Goal: Communication & Community: Answer question/provide support

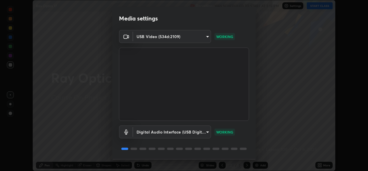
scroll to position [18, 0]
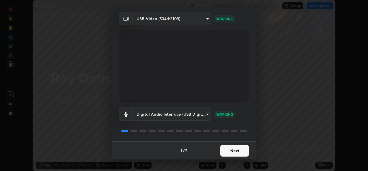
click at [228, 149] on button "Next" at bounding box center [234, 151] width 29 height 12
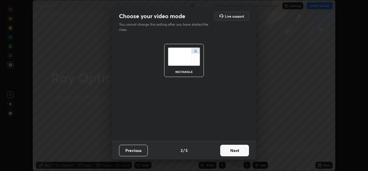
click at [227, 152] on button "Next" at bounding box center [234, 150] width 29 height 12
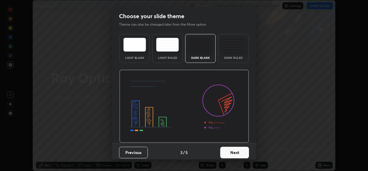
click at [226, 153] on button "Next" at bounding box center [234, 152] width 29 height 12
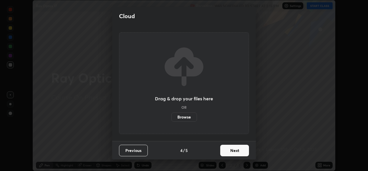
click at [227, 152] on button "Next" at bounding box center [234, 150] width 29 height 12
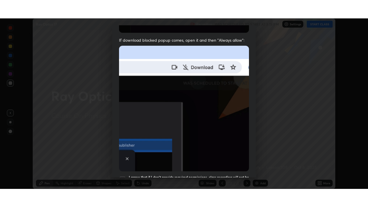
scroll to position [135, 0]
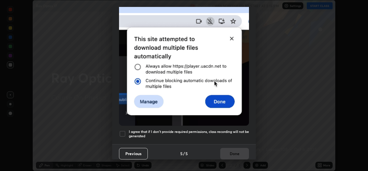
click at [124, 131] on div at bounding box center [122, 133] width 7 height 7
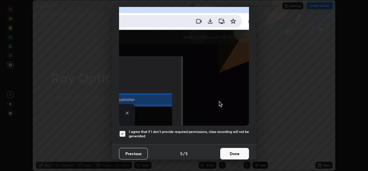
click at [226, 148] on button "Done" at bounding box center [234, 154] width 29 height 12
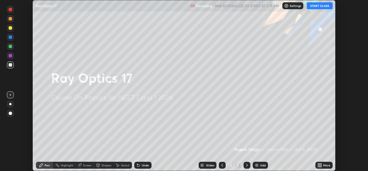
click at [320, 164] on icon at bounding box center [320, 165] width 5 height 5
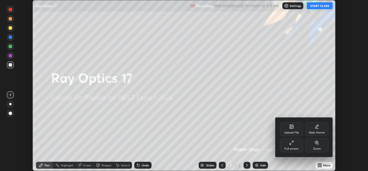
click at [285, 144] on div "Full screen" at bounding box center [291, 145] width 23 height 14
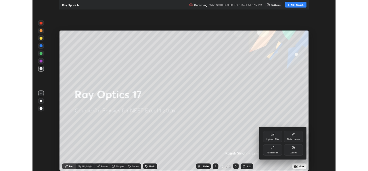
scroll to position [207, 368]
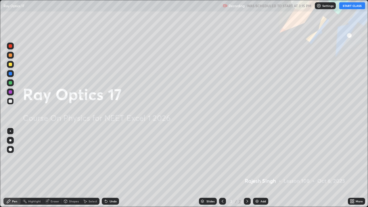
click at [345, 6] on button "START CLASS" at bounding box center [352, 5] width 26 height 7
click at [351, 170] on icon at bounding box center [351, 200] width 1 height 1
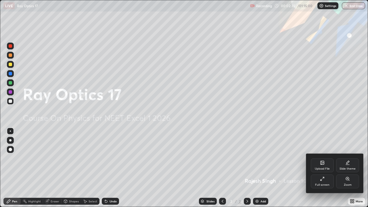
click at [323, 165] on icon at bounding box center [322, 162] width 5 height 5
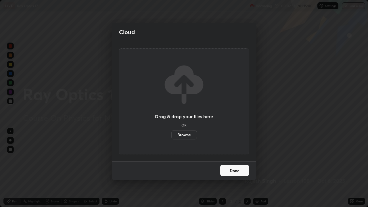
click at [179, 135] on label "Browse" at bounding box center [184, 134] width 26 height 9
click at [171, 135] on input "Browse" at bounding box center [171, 134] width 0 height 9
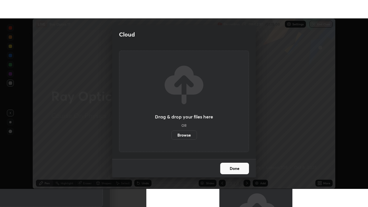
scroll to position [28592, 28395]
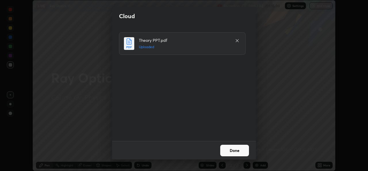
click at [236, 152] on button "Done" at bounding box center [234, 150] width 29 height 12
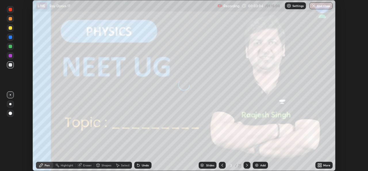
click at [321, 164] on icon at bounding box center [320, 163] width 1 height 1
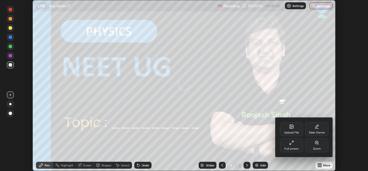
click at [295, 146] on div "Full screen" at bounding box center [291, 145] width 23 height 14
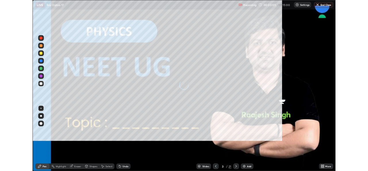
scroll to position [207, 368]
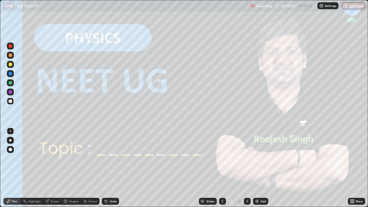
click at [246, 170] on icon at bounding box center [247, 201] width 5 height 5
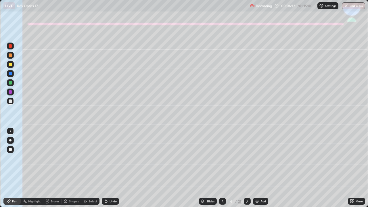
click at [10, 66] on div at bounding box center [10, 64] width 7 height 7
click at [113, 170] on div "Undo" at bounding box center [110, 201] width 17 height 7
click at [10, 140] on div at bounding box center [10, 140] width 2 height 2
click at [69, 170] on div "Shapes" at bounding box center [74, 201] width 10 height 3
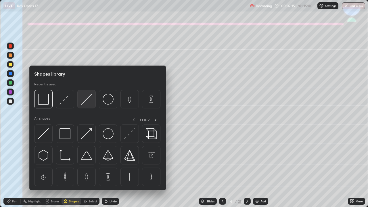
click at [83, 102] on img at bounding box center [86, 99] width 11 height 11
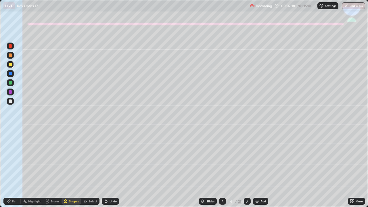
click at [70, 170] on div "Shapes" at bounding box center [74, 201] width 10 height 3
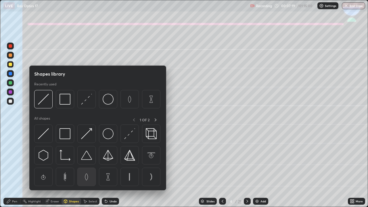
click at [86, 170] on img at bounding box center [86, 176] width 11 height 11
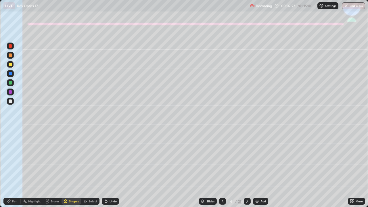
click at [74, 170] on div "Shapes" at bounding box center [74, 201] width 10 height 3
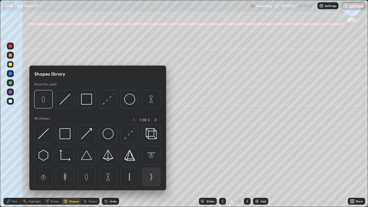
click at [152, 170] on img at bounding box center [151, 176] width 11 height 11
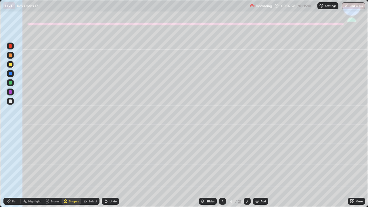
click at [4, 33] on div "Erase all" at bounding box center [10, 104] width 14 height 184
click at [9, 170] on icon at bounding box center [8, 201] width 5 height 5
click at [9, 102] on div at bounding box center [10, 101] width 3 height 3
click at [108, 170] on icon at bounding box center [106, 201] width 5 height 5
click at [12, 63] on div at bounding box center [10, 64] width 3 height 3
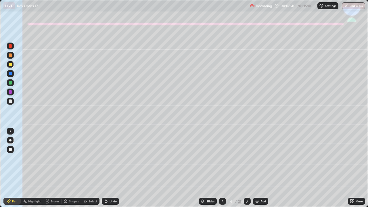
click at [94, 170] on div "Select" at bounding box center [93, 201] width 9 height 3
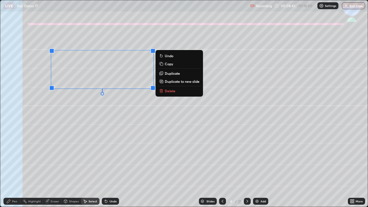
click at [175, 74] on p "Duplicate" at bounding box center [172, 73] width 15 height 5
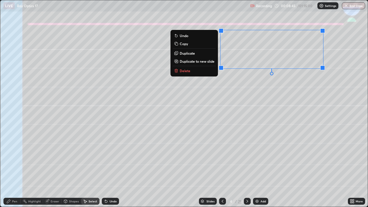
click at [70, 170] on div "Shapes" at bounding box center [74, 201] width 10 height 3
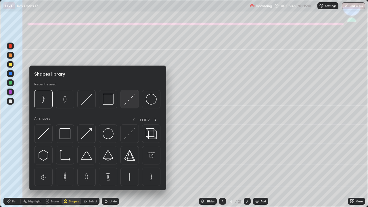
click at [129, 102] on img at bounding box center [129, 99] width 11 height 11
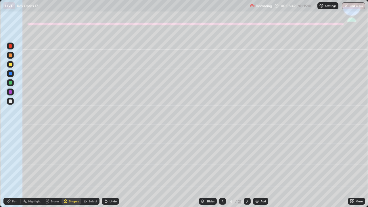
click at [10, 170] on icon at bounding box center [8, 201] width 3 height 3
click at [56, 170] on div "Eraser" at bounding box center [55, 201] width 9 height 3
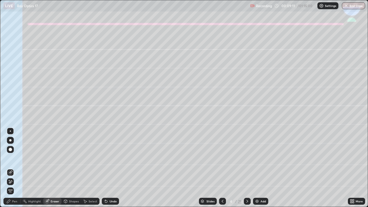
click at [11, 170] on div "Pen" at bounding box center [11, 201] width 17 height 7
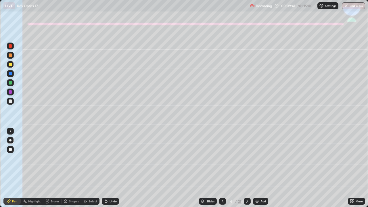
click at [107, 170] on icon at bounding box center [106, 201] width 5 height 5
click at [11, 84] on div at bounding box center [10, 82] width 3 height 3
click at [16, 170] on div "Pen" at bounding box center [14, 201] width 5 height 3
click at [76, 170] on div "Shapes" at bounding box center [74, 201] width 10 height 3
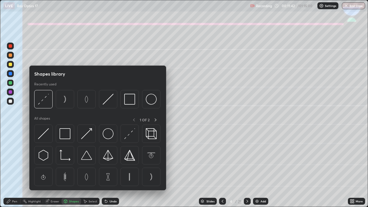
click at [73, 170] on div "Shapes" at bounding box center [72, 201] width 20 height 7
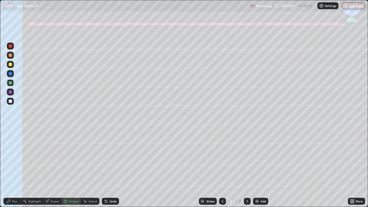
click at [73, 170] on div "Shapes" at bounding box center [74, 201] width 10 height 3
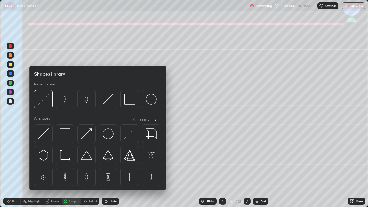
click at [13, 102] on div at bounding box center [10, 101] width 7 height 7
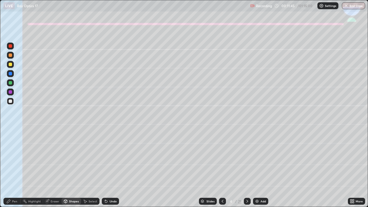
click at [74, 170] on div "Shapes" at bounding box center [74, 201] width 10 height 3
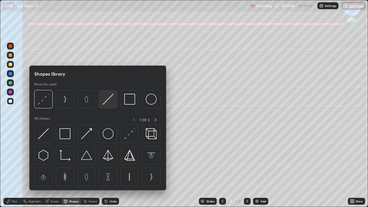
click at [112, 101] on img at bounding box center [108, 99] width 11 height 11
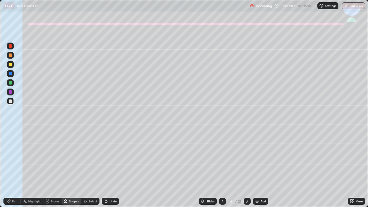
click at [14, 83] on div at bounding box center [10, 82] width 7 height 7
click at [14, 170] on div "Pen" at bounding box center [14, 201] width 5 height 3
click at [245, 170] on icon at bounding box center [247, 201] width 5 height 5
click at [11, 65] on div at bounding box center [10, 64] width 3 height 3
click at [72, 170] on div "Shapes" at bounding box center [74, 201] width 10 height 3
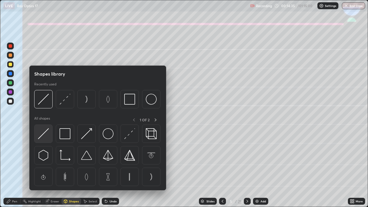
click at [46, 132] on img at bounding box center [43, 133] width 11 height 11
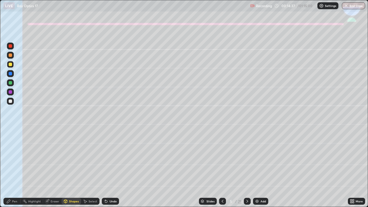
click at [72, 170] on div "Shapes" at bounding box center [74, 201] width 10 height 3
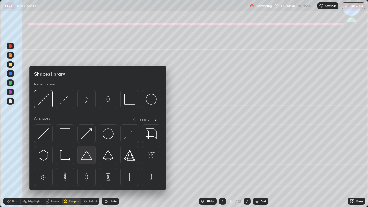
click at [87, 159] on img at bounding box center [86, 155] width 11 height 11
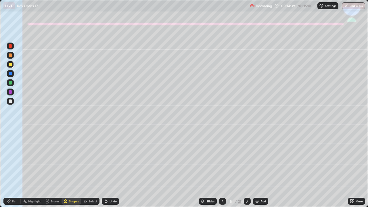
click at [74, 170] on div "Shapes" at bounding box center [74, 201] width 10 height 3
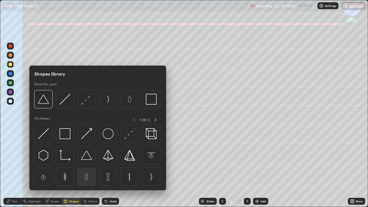
click at [87, 170] on div at bounding box center [86, 177] width 18 height 18
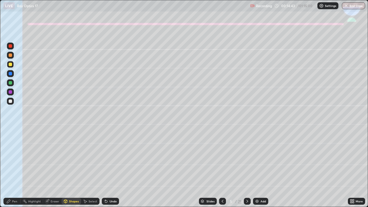
click at [111, 170] on div "Undo" at bounding box center [113, 201] width 7 height 3
click at [108, 170] on icon at bounding box center [106, 201] width 5 height 5
click at [72, 170] on div "Shapes" at bounding box center [74, 201] width 10 height 3
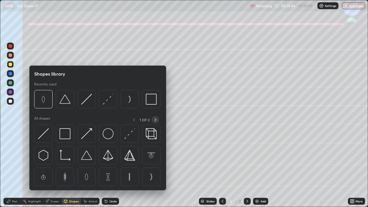
click at [156, 120] on icon at bounding box center [155, 120] width 5 height 5
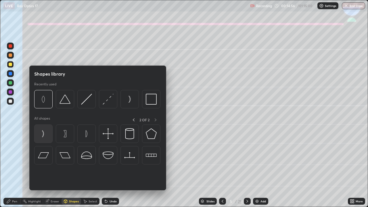
click at [44, 136] on img at bounding box center [43, 133] width 11 height 11
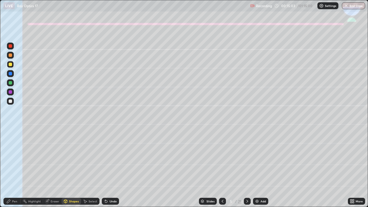
click at [110, 170] on div "Undo" at bounding box center [113, 201] width 7 height 3
click at [10, 170] on icon at bounding box center [8, 201] width 3 height 3
click at [113, 170] on div "Undo" at bounding box center [110, 201] width 17 height 7
click at [114, 170] on div "Undo" at bounding box center [113, 201] width 7 height 3
click at [108, 170] on div "Undo" at bounding box center [110, 201] width 17 height 7
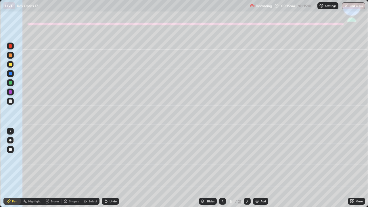
click at [110, 170] on div "Undo" at bounding box center [113, 201] width 7 height 3
click at [7, 102] on div at bounding box center [10, 101] width 7 height 7
click at [110, 170] on div "Undo" at bounding box center [113, 201] width 7 height 3
click at [223, 170] on icon at bounding box center [222, 201] width 5 height 5
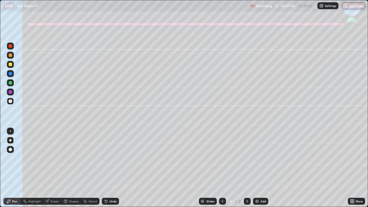
click at [246, 170] on icon at bounding box center [247, 201] width 5 height 5
click at [221, 170] on div at bounding box center [222, 201] width 7 height 7
click at [108, 170] on div "Undo" at bounding box center [110, 201] width 17 height 7
click at [105, 170] on div "Undo" at bounding box center [110, 201] width 17 height 7
click at [106, 170] on icon at bounding box center [106, 201] width 5 height 5
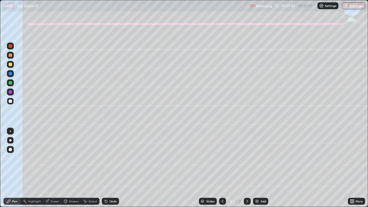
click at [105, 170] on div "Undo" at bounding box center [110, 201] width 17 height 7
click at [110, 170] on div "Undo" at bounding box center [113, 201] width 7 height 3
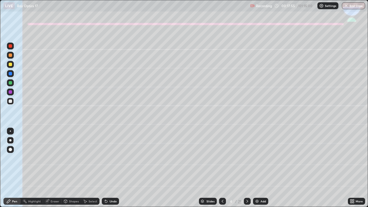
click at [109, 170] on div "Undo" at bounding box center [110, 201] width 17 height 7
click at [110, 170] on div "Undo" at bounding box center [110, 201] width 17 height 7
click at [109, 170] on div "Undo" at bounding box center [110, 201] width 17 height 7
click at [108, 170] on div "Undo" at bounding box center [110, 201] width 17 height 7
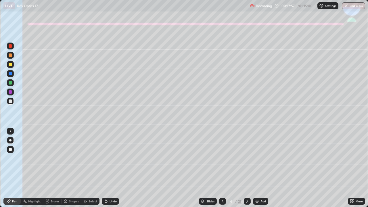
click at [109, 170] on div "Undo" at bounding box center [110, 201] width 17 height 7
click at [108, 170] on div "Undo" at bounding box center [110, 201] width 17 height 7
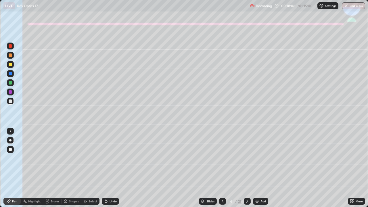
click at [246, 170] on icon at bounding box center [247, 201] width 5 height 5
click at [56, 170] on div "Eraser" at bounding box center [55, 201] width 9 height 3
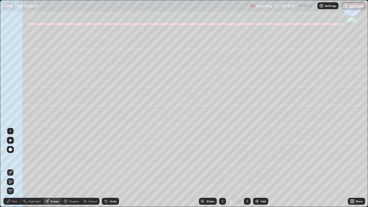
click at [9, 170] on icon at bounding box center [9, 180] width 1 height 1
click at [10, 170] on icon at bounding box center [8, 201] width 5 height 5
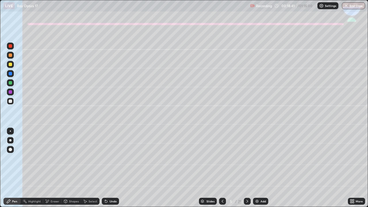
click at [68, 170] on div "Shapes" at bounding box center [72, 201] width 20 height 7
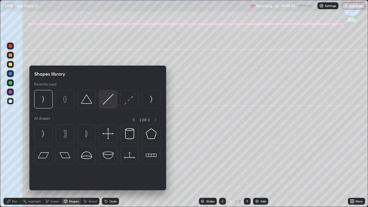
click at [105, 100] on img at bounding box center [108, 99] width 11 height 11
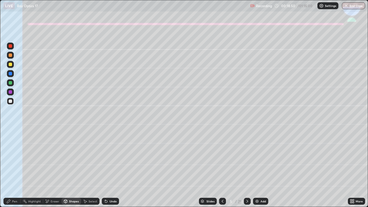
click at [10, 64] on div at bounding box center [10, 64] width 3 height 3
click at [12, 170] on div "Pen" at bounding box center [11, 201] width 17 height 7
click at [10, 102] on div at bounding box center [10, 101] width 3 height 3
click at [247, 170] on icon at bounding box center [247, 201] width 5 height 5
click at [10, 64] on div at bounding box center [10, 64] width 3 height 3
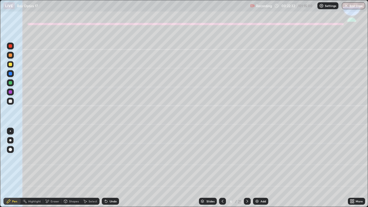
click at [74, 170] on div "Shapes" at bounding box center [74, 201] width 10 height 3
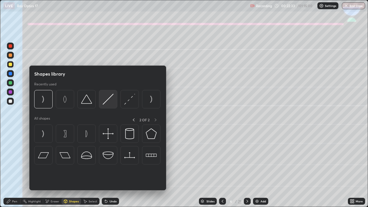
click at [106, 101] on img at bounding box center [108, 99] width 11 height 11
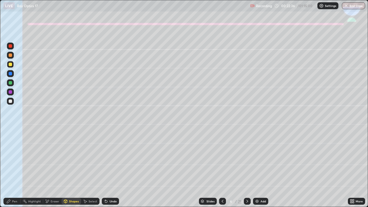
click at [72, 170] on div "Shapes" at bounding box center [74, 201] width 10 height 3
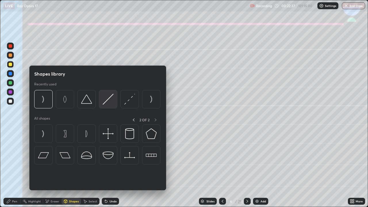
click at [105, 101] on img at bounding box center [108, 99] width 11 height 11
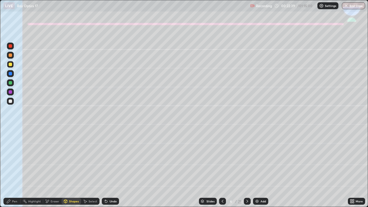
click at [72, 170] on div "Shapes" at bounding box center [74, 201] width 10 height 3
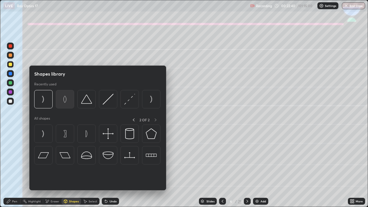
click at [64, 100] on img at bounding box center [65, 99] width 11 height 11
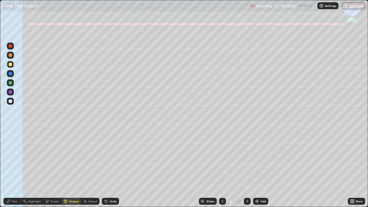
click at [71, 170] on div "Shapes" at bounding box center [74, 201] width 10 height 3
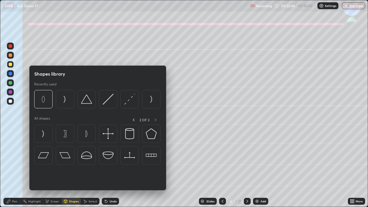
click at [12, 170] on div "Pen" at bounding box center [14, 201] width 5 height 3
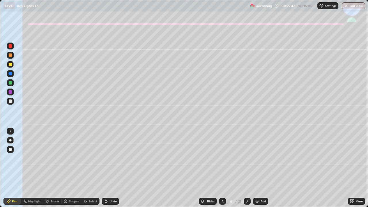
click at [73, 170] on div "Shapes" at bounding box center [74, 201] width 10 height 3
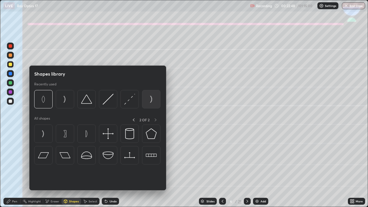
click at [150, 101] on img at bounding box center [151, 99] width 11 height 11
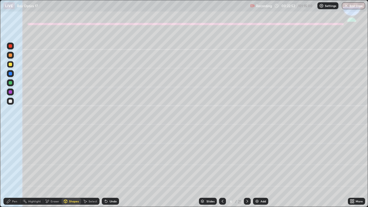
click at [112, 170] on div "Undo" at bounding box center [113, 201] width 7 height 3
click at [12, 170] on div "Pen" at bounding box center [14, 201] width 5 height 3
click at [54, 170] on div "Eraser" at bounding box center [55, 201] width 9 height 3
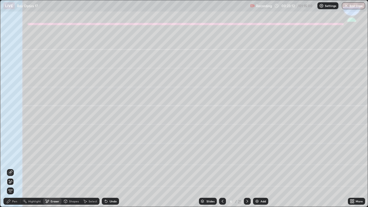
click at [110, 170] on div "Undo" at bounding box center [113, 201] width 7 height 3
click at [8, 170] on icon at bounding box center [8, 201] width 5 height 5
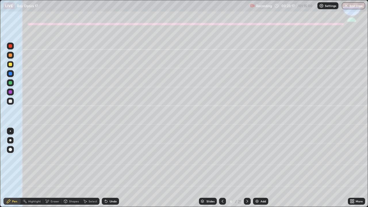
click at [52, 170] on div "Eraser" at bounding box center [55, 201] width 9 height 3
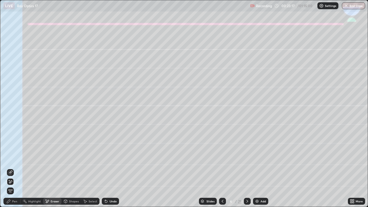
click at [9, 170] on icon at bounding box center [10, 172] width 5 height 5
click at [13, 170] on div "Pen" at bounding box center [11, 201] width 17 height 7
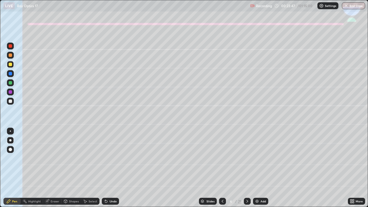
click at [9, 101] on div at bounding box center [10, 101] width 3 height 3
click at [106, 170] on icon at bounding box center [106, 201] width 5 height 5
click at [107, 170] on icon at bounding box center [106, 201] width 5 height 5
click at [75, 170] on div "Shapes" at bounding box center [74, 201] width 10 height 3
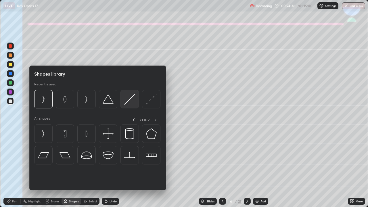
click at [127, 101] on img at bounding box center [129, 99] width 11 height 11
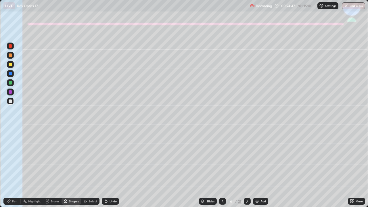
click at [12, 170] on div "Pen" at bounding box center [11, 201] width 17 height 7
click at [110, 170] on div "Undo" at bounding box center [110, 201] width 17 height 7
click at [8, 66] on div at bounding box center [10, 64] width 7 height 7
click at [8, 100] on div at bounding box center [10, 101] width 7 height 7
click at [9, 81] on div at bounding box center [10, 82] width 3 height 3
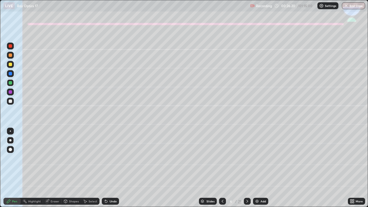
click at [71, 170] on div "Shapes" at bounding box center [72, 201] width 20 height 7
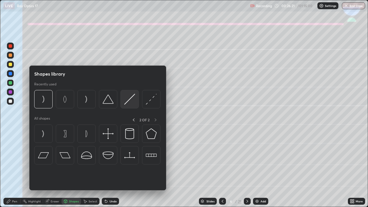
click at [126, 102] on img at bounding box center [129, 99] width 11 height 11
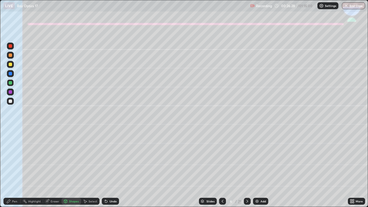
click at [14, 170] on div "Pen" at bounding box center [14, 201] width 5 height 3
click at [11, 103] on div at bounding box center [10, 101] width 7 height 7
click at [10, 101] on div at bounding box center [10, 101] width 3 height 3
click at [10, 84] on div at bounding box center [10, 82] width 3 height 3
click at [111, 170] on div "Undo" at bounding box center [113, 201] width 7 height 3
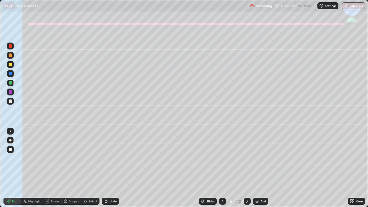
click at [72, 170] on div "Shapes" at bounding box center [74, 201] width 10 height 3
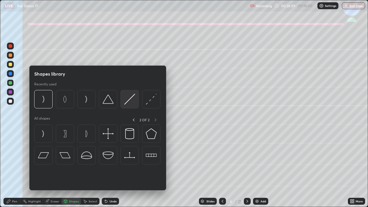
click at [125, 102] on img at bounding box center [129, 99] width 11 height 11
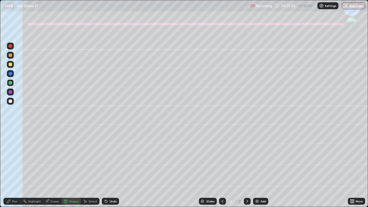
click at [52, 170] on div "Eraser" at bounding box center [55, 201] width 9 height 3
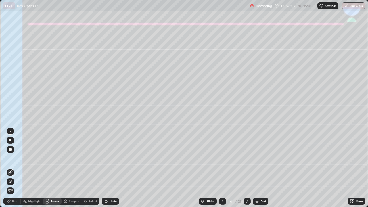
click at [19, 170] on div "Pen" at bounding box center [11, 201] width 17 height 7
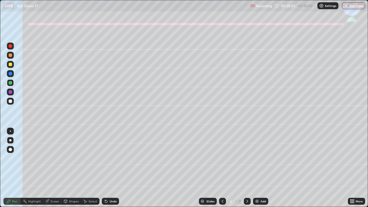
click at [11, 103] on div at bounding box center [10, 101] width 7 height 7
click at [108, 170] on div "Undo" at bounding box center [110, 201] width 17 height 7
click at [107, 170] on div "Undo" at bounding box center [110, 201] width 17 height 7
click at [112, 170] on div "Undo" at bounding box center [113, 201] width 7 height 3
click at [108, 170] on div "Undo" at bounding box center [110, 201] width 17 height 7
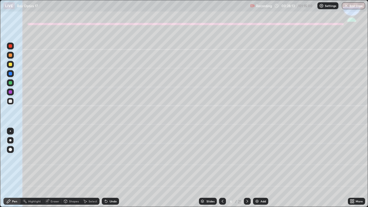
click at [53, 170] on div "Eraser" at bounding box center [55, 201] width 9 height 3
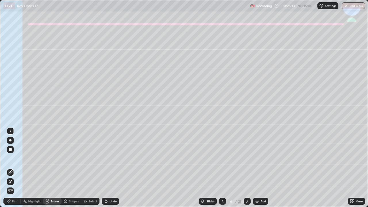
click at [9, 170] on icon at bounding box center [9, 180] width 1 height 1
click at [12, 170] on div "Pen" at bounding box center [14, 201] width 5 height 3
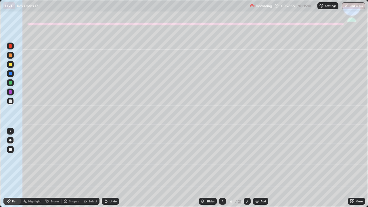
click at [53, 170] on div "Eraser" at bounding box center [55, 201] width 9 height 3
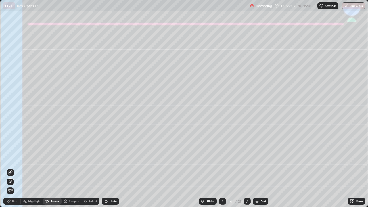
click at [12, 170] on div "Pen" at bounding box center [14, 201] width 5 height 3
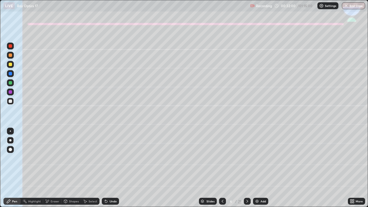
click at [247, 170] on icon at bounding box center [248, 201] width 2 height 3
click at [12, 64] on div at bounding box center [10, 64] width 3 height 3
click at [72, 170] on div "Shapes" at bounding box center [74, 201] width 10 height 3
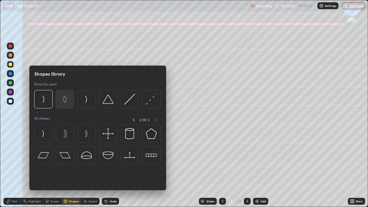
click at [65, 100] on img at bounding box center [65, 99] width 11 height 11
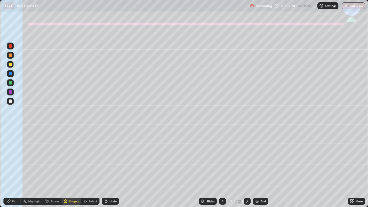
click at [112, 170] on div "Undo" at bounding box center [113, 201] width 7 height 3
click at [92, 170] on div "Select" at bounding box center [93, 201] width 9 height 3
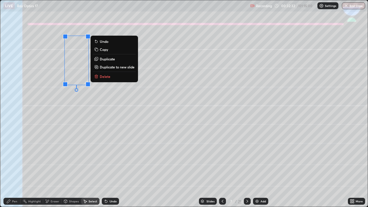
click at [104, 51] on p "Copy" at bounding box center [104, 49] width 8 height 5
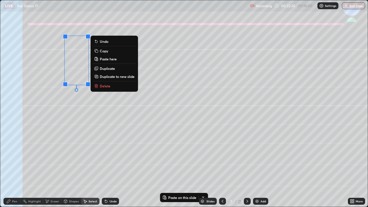
click at [105, 69] on p "Duplicate" at bounding box center [107, 68] width 15 height 5
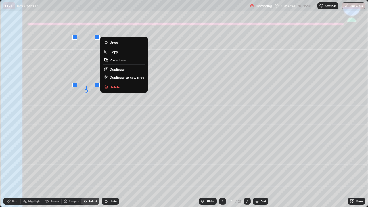
click at [13, 170] on div "Pen" at bounding box center [11, 201] width 17 height 7
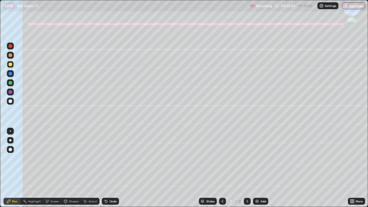
click at [71, 170] on div "Shapes" at bounding box center [74, 201] width 10 height 3
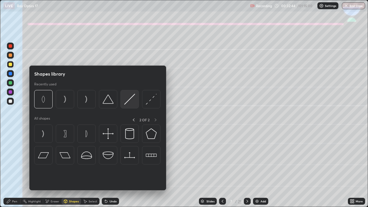
click at [125, 101] on img at bounding box center [129, 99] width 11 height 11
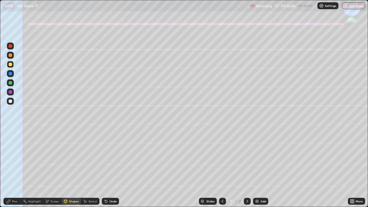
click at [11, 170] on div "Pen" at bounding box center [11, 201] width 17 height 7
click at [11, 101] on div at bounding box center [10, 101] width 3 height 3
click at [111, 170] on div "Undo" at bounding box center [113, 201] width 7 height 3
click at [247, 170] on icon at bounding box center [247, 201] width 5 height 5
click at [10, 62] on div at bounding box center [10, 64] width 7 height 7
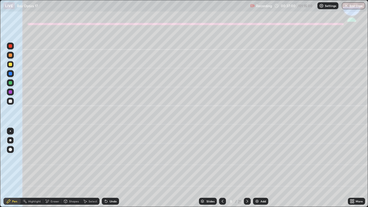
click at [72, 170] on div "Shapes" at bounding box center [74, 201] width 10 height 3
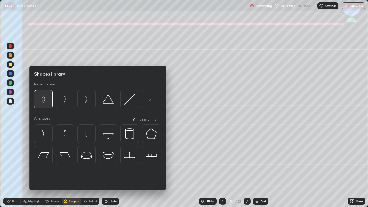
click at [45, 100] on img at bounding box center [43, 99] width 11 height 11
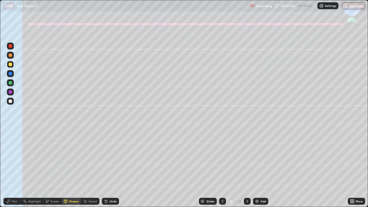
click at [74, 170] on div "Shapes" at bounding box center [72, 201] width 20 height 7
click at [93, 170] on div "Select" at bounding box center [93, 201] width 9 height 3
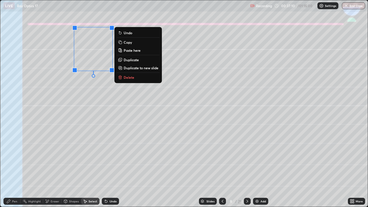
click at [132, 60] on p "Duplicate" at bounding box center [131, 60] width 15 height 5
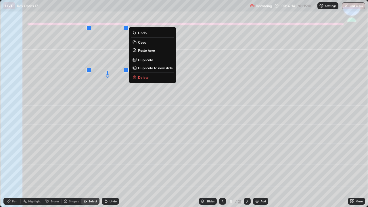
click at [101, 170] on div "0 ° Undo Copy Paste here Duplicate Duplicate to new slide Delete" at bounding box center [184, 103] width 368 height 207
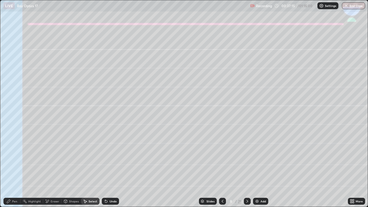
click at [9, 170] on icon at bounding box center [8, 201] width 3 height 3
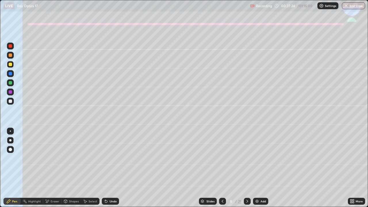
click at [110, 170] on div "Undo" at bounding box center [113, 201] width 7 height 3
click at [108, 170] on icon at bounding box center [106, 201] width 5 height 5
click at [105, 170] on icon at bounding box center [106, 201] width 2 height 2
click at [11, 101] on div at bounding box center [10, 101] width 3 height 3
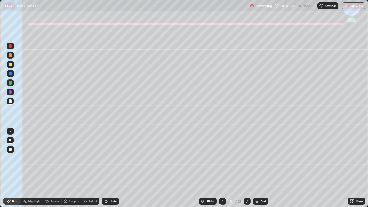
click at [110, 170] on div "Undo" at bounding box center [113, 201] width 7 height 3
click at [110, 170] on div "Undo" at bounding box center [110, 201] width 17 height 7
click at [112, 170] on div "Undo" at bounding box center [113, 201] width 7 height 3
click at [110, 170] on div "Undo" at bounding box center [113, 201] width 7 height 3
click at [106, 170] on icon at bounding box center [106, 201] width 2 height 2
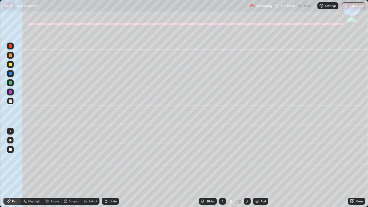
click at [114, 170] on div "Undo" at bounding box center [113, 201] width 7 height 3
click at [10, 82] on div at bounding box center [10, 82] width 3 height 3
click at [247, 170] on icon at bounding box center [247, 201] width 5 height 5
click at [221, 170] on icon at bounding box center [222, 201] width 5 height 5
click at [247, 170] on icon at bounding box center [247, 201] width 5 height 5
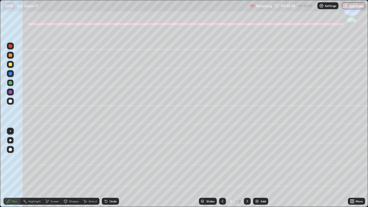
click at [72, 170] on div "Shapes" at bounding box center [72, 201] width 20 height 7
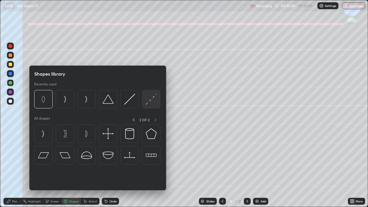
click at [143, 99] on div at bounding box center [151, 99] width 18 height 18
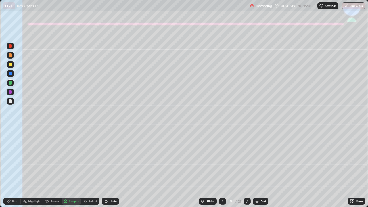
click at [10, 92] on div at bounding box center [10, 91] width 3 height 3
click at [9, 170] on div "Pen" at bounding box center [11, 201] width 17 height 7
click at [10, 64] on div at bounding box center [10, 64] width 3 height 3
click at [70, 170] on div "Shapes" at bounding box center [72, 201] width 20 height 7
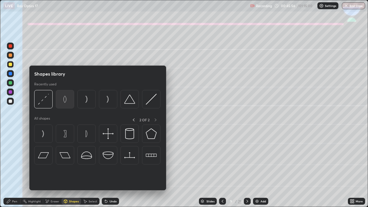
click at [64, 100] on img at bounding box center [65, 99] width 11 height 11
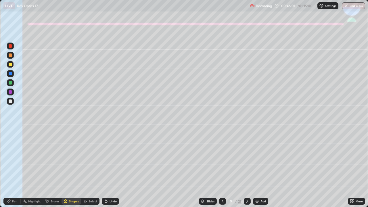
click at [75, 170] on div "Shapes" at bounding box center [74, 201] width 10 height 3
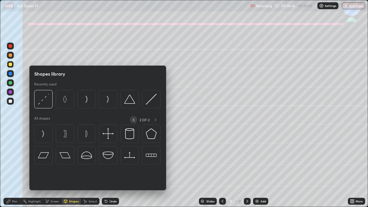
click at [133, 120] on icon at bounding box center [133, 120] width 5 height 5
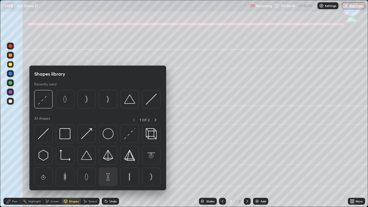
click at [107, 170] on img at bounding box center [108, 176] width 11 height 11
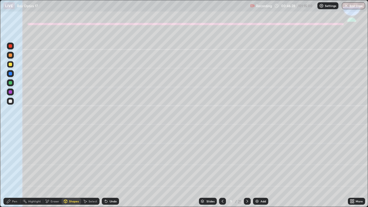
click at [93, 170] on div "Select" at bounding box center [93, 201] width 9 height 3
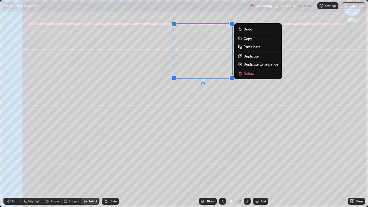
click at [240, 108] on div "0 ° Undo Copy Paste here Duplicate Duplicate to new slide Delete" at bounding box center [184, 103] width 368 height 207
click at [213, 106] on div "0 ° Undo Copy Paste here Duplicate Duplicate to new slide Delete" at bounding box center [184, 103] width 368 height 207
click at [216, 110] on div "0 ° Undo Copy Paste here Duplicate Duplicate to new slide Delete" at bounding box center [184, 103] width 368 height 207
click at [212, 111] on div "0 ° Undo Copy Paste here Duplicate Duplicate to new slide Delete" at bounding box center [184, 103] width 368 height 207
click at [157, 170] on div "Slides 9 / 21 Add" at bounding box center [233, 202] width 229 height 12
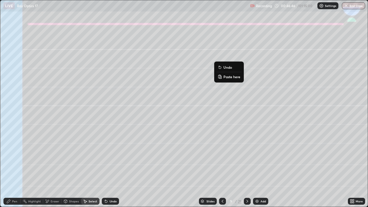
click at [210, 157] on div "0 ° Undo Copy Paste here Duplicate Duplicate to new slide Delete" at bounding box center [184, 103] width 368 height 207
click at [106, 170] on icon at bounding box center [106, 201] width 5 height 5
click at [106, 170] on icon at bounding box center [106, 201] width 2 height 2
click at [72, 170] on div "Shapes" at bounding box center [74, 201] width 10 height 3
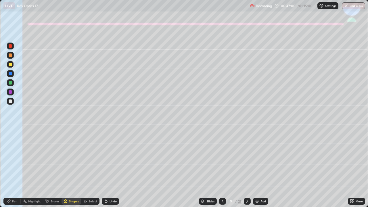
click at [91, 170] on div "Select" at bounding box center [93, 201] width 9 height 3
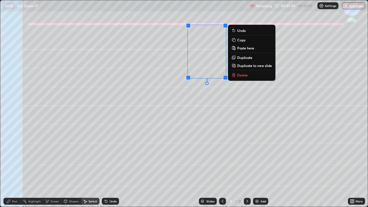
click at [234, 125] on div "0 ° Undo Copy Paste here Duplicate Duplicate to new slide Delete" at bounding box center [184, 103] width 368 height 207
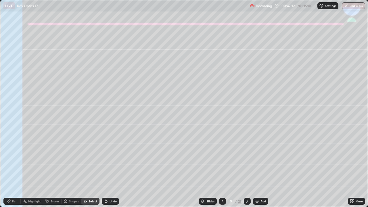
click at [14, 170] on div "Pen" at bounding box center [14, 201] width 5 height 3
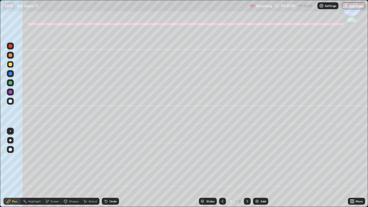
click at [72, 170] on div "Shapes" at bounding box center [72, 201] width 20 height 7
click at [13, 84] on div at bounding box center [10, 82] width 7 height 7
click at [72, 170] on div "Shapes" at bounding box center [74, 201] width 10 height 3
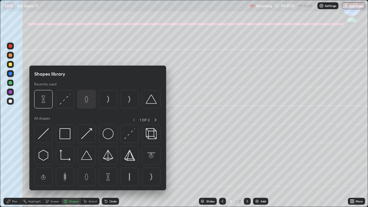
click at [86, 101] on img at bounding box center [86, 99] width 11 height 11
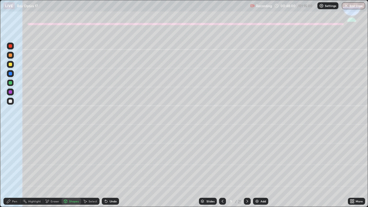
click at [75, 170] on div "Shapes" at bounding box center [74, 201] width 10 height 3
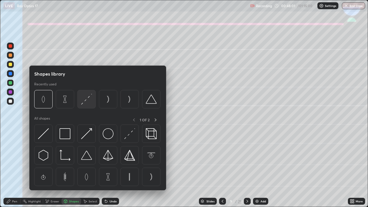
click at [85, 101] on img at bounding box center [86, 99] width 11 height 11
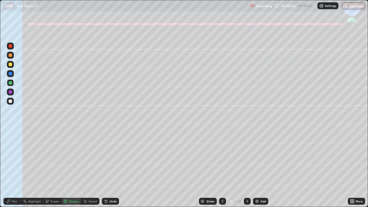
click at [17, 170] on div "Pen" at bounding box center [14, 201] width 5 height 3
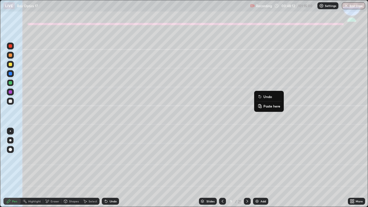
click at [257, 97] on button "Undo" at bounding box center [269, 96] width 25 height 7
click at [113, 170] on div "Undo" at bounding box center [113, 201] width 7 height 3
click at [112, 170] on div "Undo" at bounding box center [113, 201] width 7 height 3
click at [113, 170] on div "Undo" at bounding box center [113, 201] width 7 height 3
click at [8, 103] on div at bounding box center [10, 101] width 7 height 7
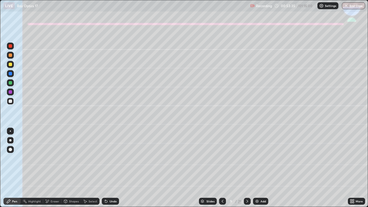
click at [247, 170] on icon at bounding box center [248, 201] width 2 height 3
click at [10, 63] on div at bounding box center [10, 64] width 3 height 3
click at [71, 170] on div "Shapes" at bounding box center [74, 201] width 10 height 3
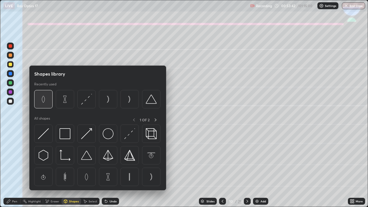
click at [45, 100] on img at bounding box center [43, 99] width 11 height 11
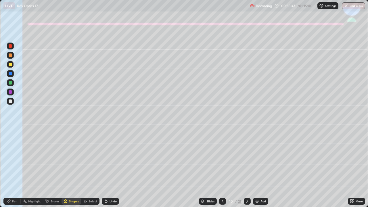
click at [14, 170] on div "Pen" at bounding box center [14, 201] width 5 height 3
click at [105, 170] on icon at bounding box center [106, 201] width 2 height 2
click at [73, 170] on div "Shapes" at bounding box center [74, 201] width 10 height 3
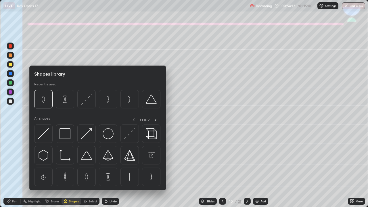
click at [90, 170] on div "Select" at bounding box center [93, 201] width 9 height 3
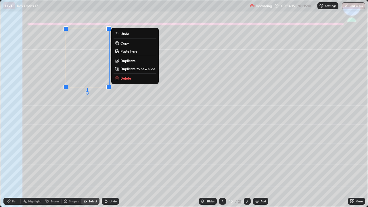
click at [147, 165] on div "0 ° Undo Copy Paste here Duplicate Duplicate to new slide Delete" at bounding box center [184, 103] width 368 height 207
click at [127, 60] on p "Duplicate" at bounding box center [128, 60] width 15 height 5
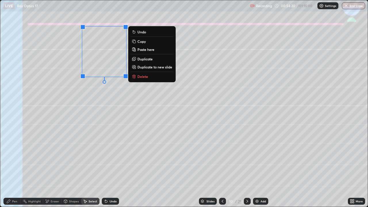
click at [128, 142] on div "0 ° Undo Copy Paste here Duplicate Duplicate to new slide Delete" at bounding box center [184, 103] width 368 height 207
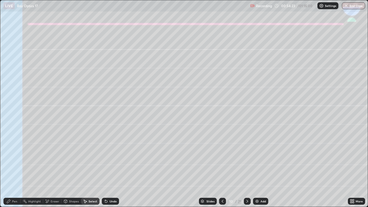
click at [11, 170] on div "Pen" at bounding box center [11, 201] width 17 height 7
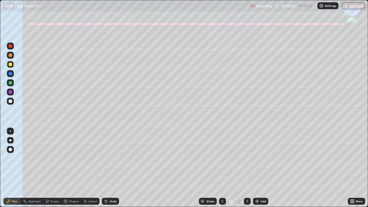
click at [10, 104] on div at bounding box center [10, 101] width 7 height 7
click at [74, 170] on div "Shapes" at bounding box center [74, 201] width 10 height 3
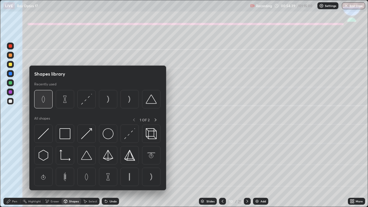
click at [46, 100] on img at bounding box center [43, 99] width 11 height 11
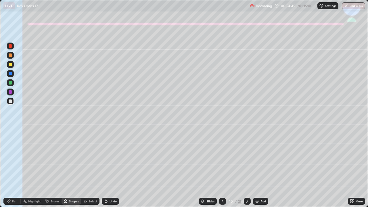
click at [72, 170] on div "Shapes" at bounding box center [74, 201] width 10 height 3
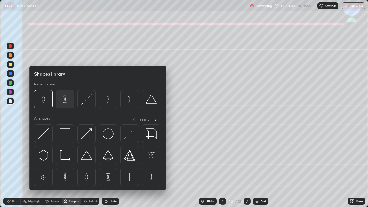
click at [67, 100] on img at bounding box center [65, 99] width 11 height 11
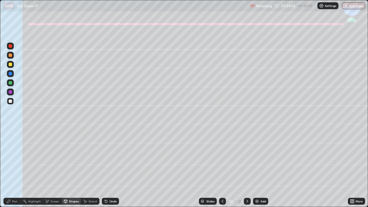
click at [16, 170] on div "Pen" at bounding box center [14, 201] width 5 height 3
click at [108, 170] on div "Undo" at bounding box center [110, 201] width 17 height 7
click at [107, 170] on div "Undo" at bounding box center [110, 202] width 20 height 12
click at [247, 170] on icon at bounding box center [247, 201] width 5 height 5
click at [11, 65] on div at bounding box center [10, 64] width 3 height 3
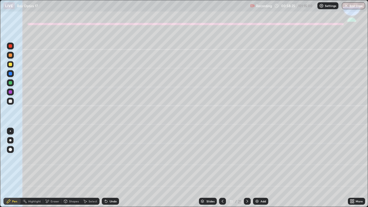
click at [72, 170] on div "Shapes" at bounding box center [74, 201] width 10 height 3
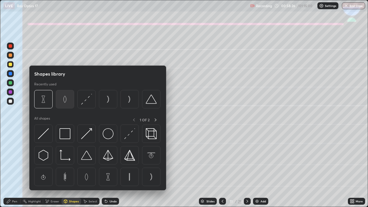
click at [66, 99] on img at bounding box center [65, 99] width 11 height 11
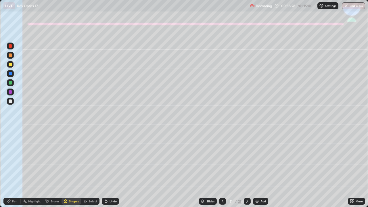
click at [70, 170] on div "Shapes" at bounding box center [74, 201] width 10 height 3
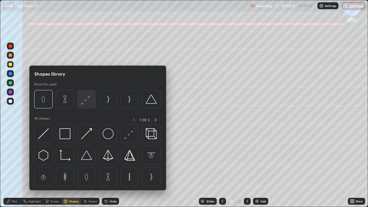
click at [85, 101] on img at bounding box center [86, 99] width 11 height 11
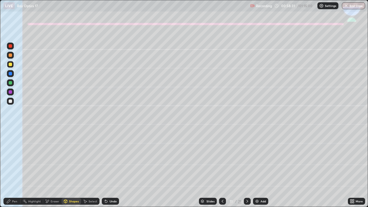
click at [113, 170] on div "Undo" at bounding box center [110, 201] width 17 height 7
click at [14, 170] on div "Pen" at bounding box center [11, 201] width 17 height 7
click at [9, 102] on div at bounding box center [10, 101] width 3 height 3
click at [51, 170] on div "Eraser" at bounding box center [52, 201] width 18 height 7
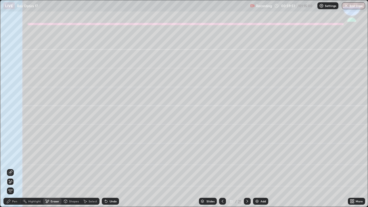
click at [54, 170] on div "Eraser" at bounding box center [55, 201] width 9 height 3
click at [9, 170] on icon at bounding box center [8, 201] width 5 height 5
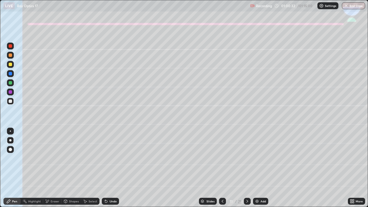
click at [12, 67] on div at bounding box center [10, 64] width 7 height 7
click at [75, 170] on div "Shapes" at bounding box center [74, 201] width 10 height 3
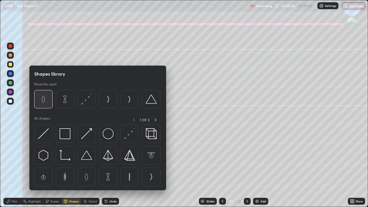
click at [45, 102] on img at bounding box center [43, 99] width 11 height 11
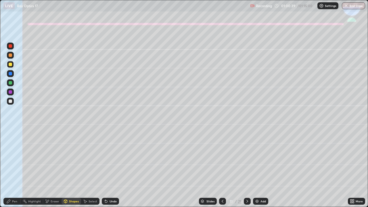
click at [74, 170] on div "Shapes" at bounding box center [74, 201] width 10 height 3
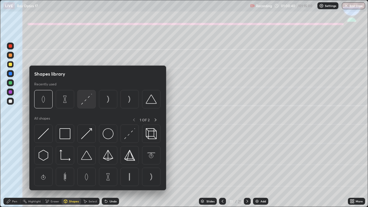
click at [86, 100] on img at bounding box center [86, 99] width 11 height 11
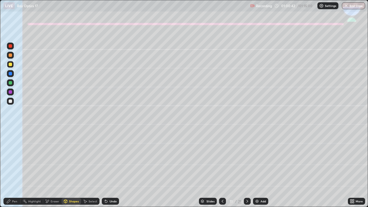
click at [16, 170] on div "Pen" at bounding box center [14, 201] width 5 height 3
click at [112, 170] on div "Undo" at bounding box center [113, 201] width 7 height 3
click at [113, 170] on div "Undo" at bounding box center [113, 201] width 7 height 3
click at [7, 104] on div at bounding box center [10, 101] width 7 height 9
click at [112, 170] on div "Undo" at bounding box center [113, 201] width 7 height 3
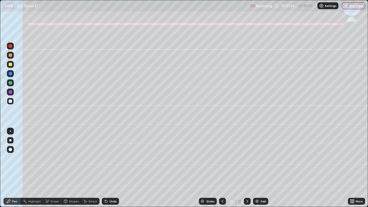
click at [111, 170] on div "Undo" at bounding box center [113, 201] width 7 height 3
click at [112, 170] on div "Undo" at bounding box center [113, 201] width 7 height 3
click at [247, 170] on icon at bounding box center [247, 201] width 5 height 5
click at [10, 64] on div at bounding box center [10, 64] width 3 height 3
click at [105, 170] on icon at bounding box center [106, 201] width 2 height 2
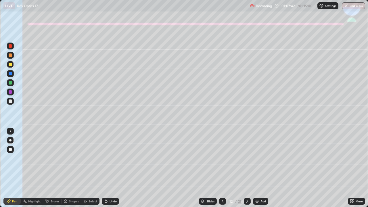
click at [105, 170] on icon at bounding box center [106, 201] width 2 height 2
click at [110, 170] on div "Undo" at bounding box center [113, 201] width 7 height 3
click at [69, 170] on div "Shapes" at bounding box center [74, 201] width 10 height 3
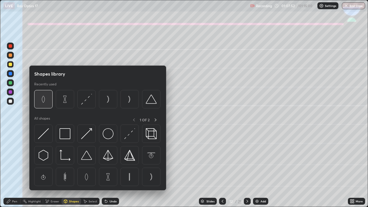
click at [44, 102] on img at bounding box center [43, 99] width 11 height 11
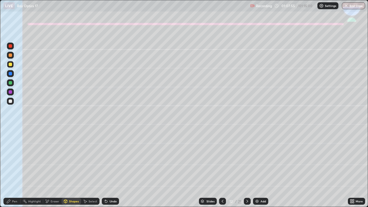
click at [74, 170] on div "Shapes" at bounding box center [74, 201] width 10 height 3
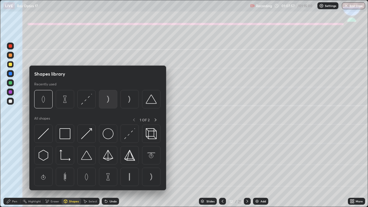
click at [108, 99] on img at bounding box center [108, 99] width 11 height 11
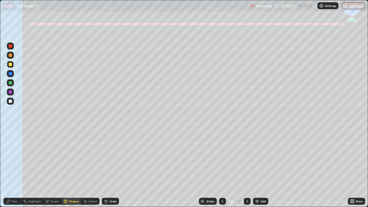
click at [89, 170] on div "Select" at bounding box center [93, 201] width 9 height 3
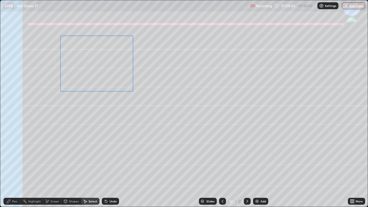
click at [114, 82] on div "0 ° Undo Copy Paste here Duplicate Duplicate to new slide Delete" at bounding box center [184, 103] width 368 height 207
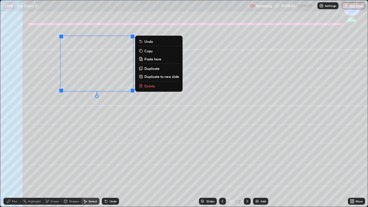
click at [133, 170] on div "0 ° Undo Copy Paste here Duplicate Duplicate to new slide Delete" at bounding box center [184, 103] width 368 height 207
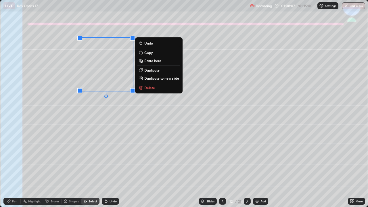
click at [117, 131] on div "0 ° Undo Copy Paste here Duplicate Duplicate to new slide Delete" at bounding box center [184, 103] width 368 height 207
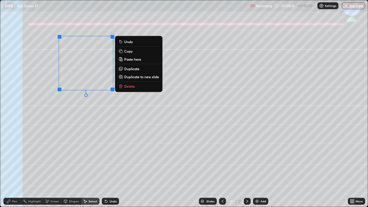
click at [112, 170] on div "Undo" at bounding box center [113, 201] width 7 height 3
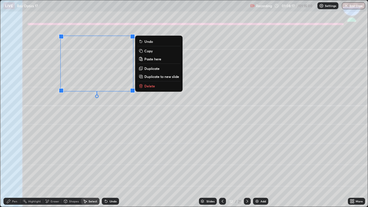
click at [129, 114] on div "0 ° Undo Copy Paste here Duplicate Duplicate to new slide Delete" at bounding box center [184, 103] width 368 height 207
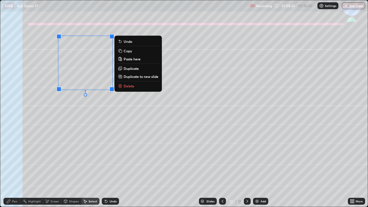
click at [102, 146] on div "0 ° Undo Copy Paste here Duplicate Duplicate to new slide Delete" at bounding box center [184, 103] width 368 height 207
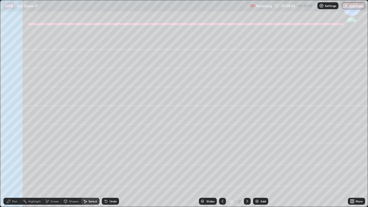
click at [13, 170] on div "Pen" at bounding box center [14, 201] width 5 height 3
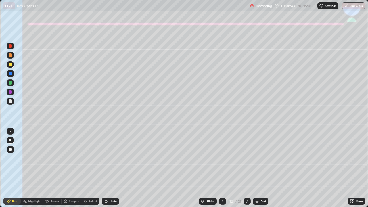
click at [9, 140] on div at bounding box center [10, 140] width 2 height 2
click at [10, 101] on div at bounding box center [10, 101] width 3 height 3
click at [75, 170] on div "Shapes" at bounding box center [74, 201] width 10 height 3
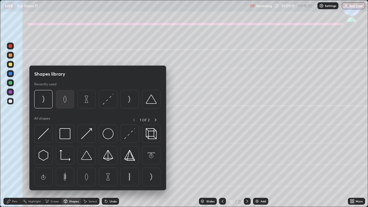
click at [66, 101] on img at bounding box center [65, 99] width 11 height 11
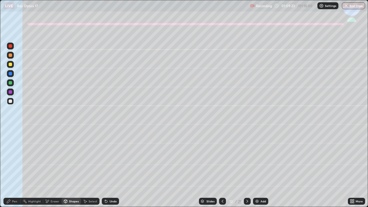
click at [16, 170] on div "Pen" at bounding box center [11, 201] width 17 height 7
click at [12, 101] on div at bounding box center [10, 101] width 3 height 3
click at [11, 74] on div at bounding box center [10, 73] width 3 height 3
click at [9, 64] on div at bounding box center [10, 64] width 3 height 3
click at [13, 99] on div at bounding box center [10, 101] width 7 height 7
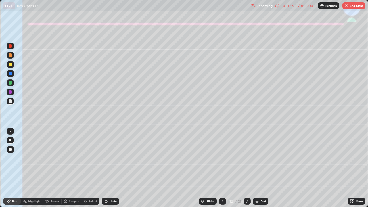
click at [354, 6] on button "End Class" at bounding box center [354, 5] width 23 height 7
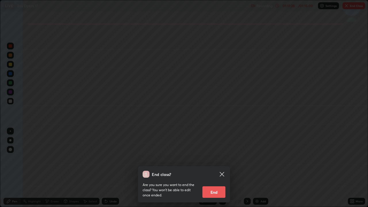
click at [217, 170] on button "End" at bounding box center [213, 192] width 23 height 12
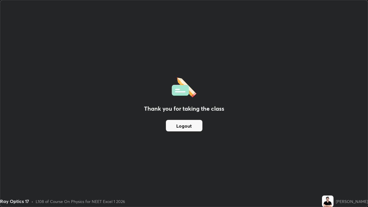
click at [190, 126] on button "Logout" at bounding box center [184, 126] width 37 height 12
click at [189, 127] on button "Logout" at bounding box center [184, 126] width 37 height 12
click at [188, 124] on button "Logout" at bounding box center [184, 126] width 37 height 12
click at [187, 124] on button "Logout" at bounding box center [184, 126] width 37 height 12
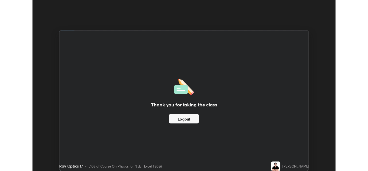
scroll to position [28592, 28395]
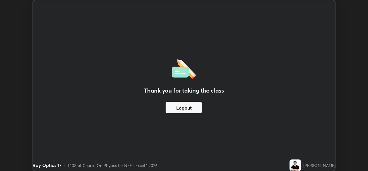
click at [183, 110] on button "Logout" at bounding box center [184, 108] width 37 height 12
click at [181, 112] on button "Logout" at bounding box center [184, 108] width 37 height 12
click at [183, 109] on button "Logout" at bounding box center [184, 108] width 37 height 12
click at [182, 110] on button "Logout" at bounding box center [184, 108] width 37 height 12
click at [157, 100] on div "Thank you for taking the class Logout" at bounding box center [184, 85] width 303 height 170
